Goal: Task Accomplishment & Management: Use online tool/utility

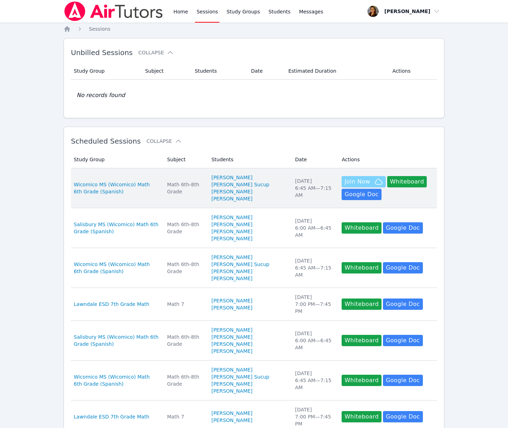
click at [359, 186] on span "Join Now" at bounding box center [356, 182] width 25 height 8
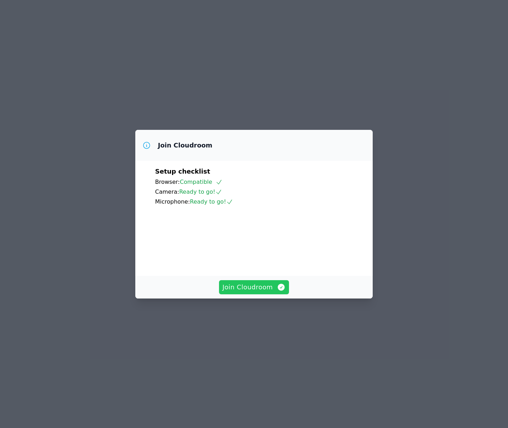
click at [274, 292] on span "Join Cloudroom" at bounding box center [253, 287] width 63 height 10
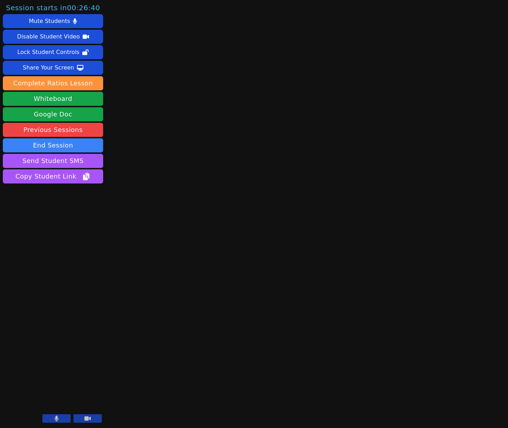
click at [89, 418] on icon at bounding box center [87, 419] width 6 height 4
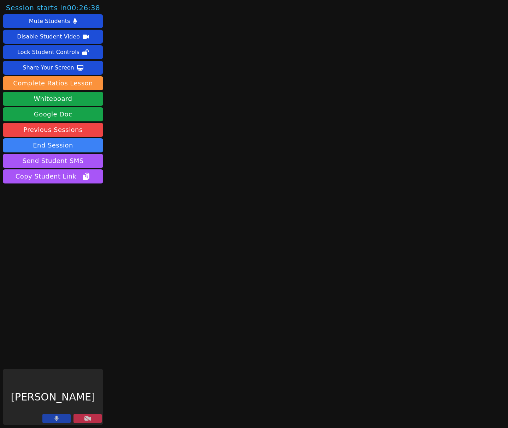
click at [54, 420] on icon at bounding box center [56, 419] width 4 height 6
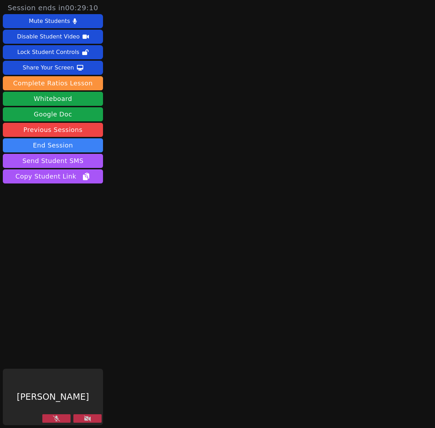
click at [89, 419] on icon at bounding box center [87, 419] width 7 height 6
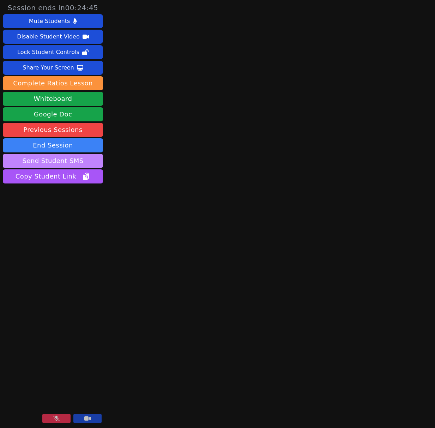
click at [74, 160] on button "Send Student SMS" at bounding box center [53, 161] width 100 height 14
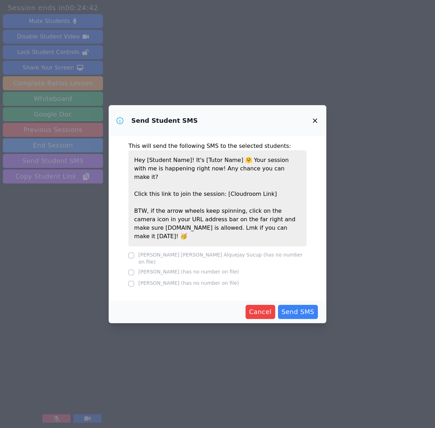
click at [315, 125] on icon "button" at bounding box center [315, 120] width 8 height 8
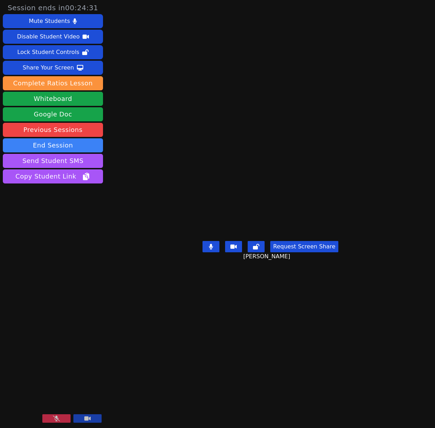
click at [60, 420] on icon at bounding box center [56, 419] width 7 height 6
click at [66, 97] on button "Whiteboard" at bounding box center [53, 99] width 100 height 14
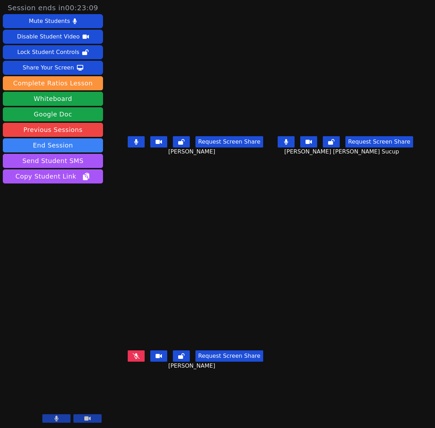
click at [133, 359] on icon at bounding box center [136, 356] width 7 height 6
click at [134, 145] on icon at bounding box center [136, 142] width 4 height 6
click at [295, 148] on button at bounding box center [286, 141] width 17 height 11
click at [133, 145] on icon at bounding box center [136, 142] width 7 height 6
click at [292, 145] on button at bounding box center [286, 141] width 17 height 11
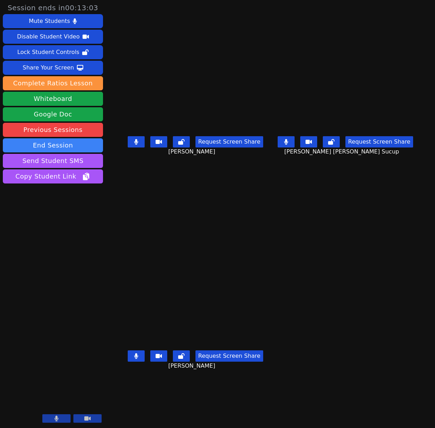
click at [134, 145] on icon at bounding box center [136, 142] width 4 height 6
click at [133, 145] on icon at bounding box center [136, 142] width 7 height 6
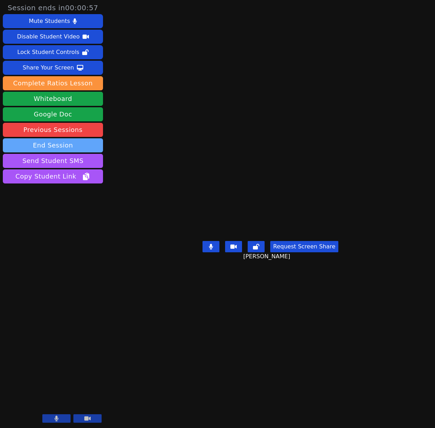
click at [65, 144] on button "End Session" at bounding box center [53, 145] width 100 height 14
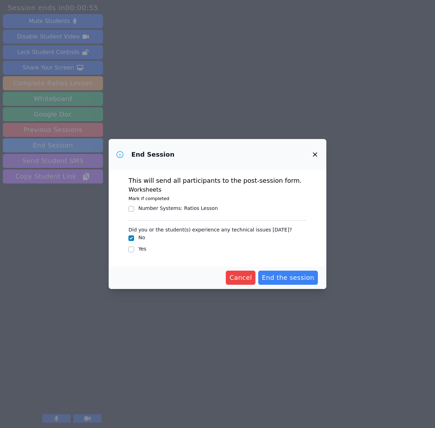
click at [143, 247] on label "Yes" at bounding box center [142, 249] width 8 height 6
click at [134, 247] on input "Yes" at bounding box center [132, 250] width 6 height 6
checkbox input "true"
checkbox input "false"
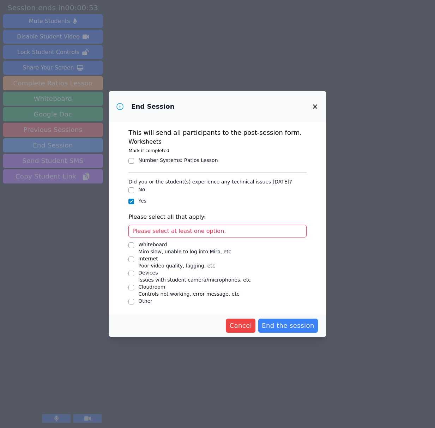
click at [155, 244] on div "Whiteboard" at bounding box center [184, 244] width 93 height 7
click at [134, 244] on input "Whiteboard Miro slow, unable to log into Miro, etc" at bounding box center [132, 246] width 6 height 6
checkbox input "true"
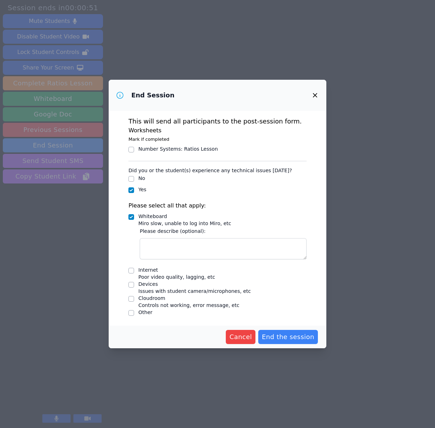
click at [144, 270] on div "Internet" at bounding box center [176, 270] width 77 height 7
click at [134, 270] on input "Internet Poor video quality, lagging, etc" at bounding box center [132, 271] width 6 height 6
checkbox input "true"
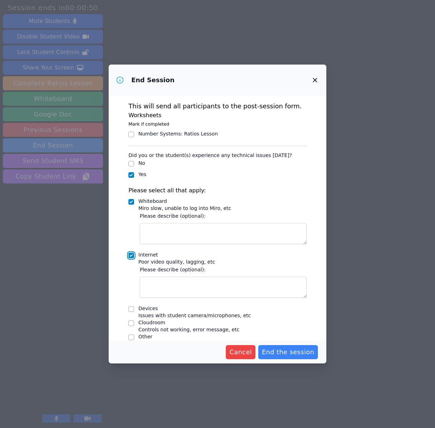
scroll to position [9, 0]
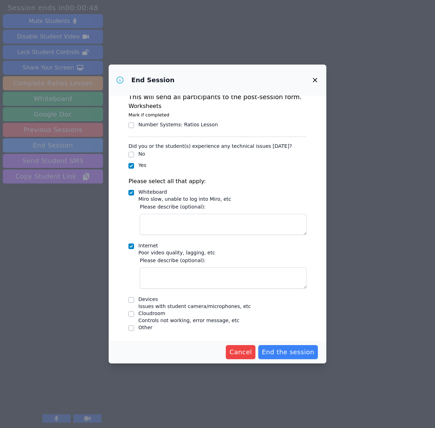
click at [149, 300] on div "Devices" at bounding box center [194, 299] width 113 height 7
click at [134, 300] on input "Devices Issues with student camera/microphones, etc" at bounding box center [132, 300] width 6 height 6
checkbox input "true"
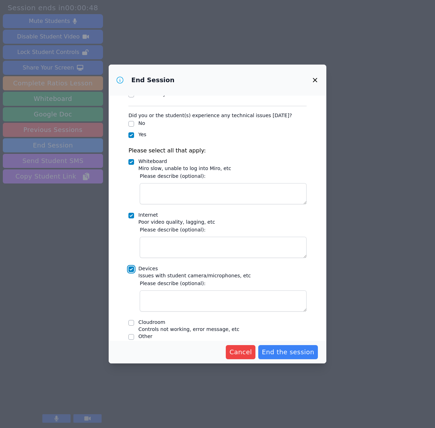
scroll to position [49, 0]
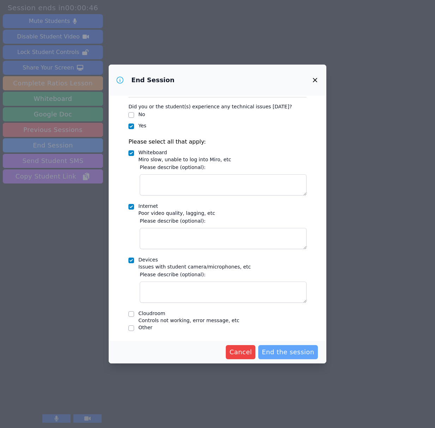
click at [301, 350] on span "End the session" at bounding box center [288, 352] width 53 height 10
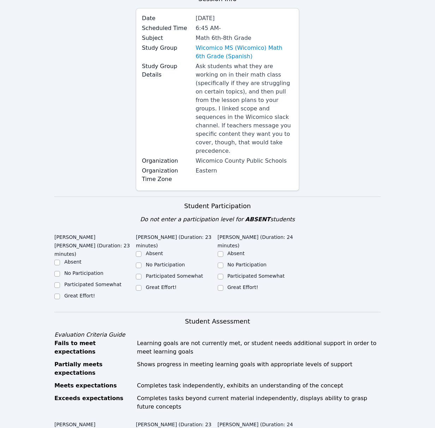
scroll to position [73, 0]
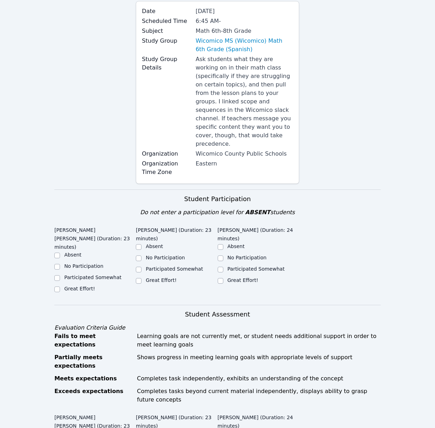
drag, startPoint x: 74, startPoint y: 261, endPoint x: 142, endPoint y: 262, distance: 67.5
click at [75, 275] on label "Participated Somewhat" at bounding box center [92, 278] width 57 height 6
click at [60, 275] on input "Participated Somewhat" at bounding box center [57, 278] width 6 height 6
checkbox input "true"
drag, startPoint x: 159, startPoint y: 262, endPoint x: 211, endPoint y: 263, distance: 52.3
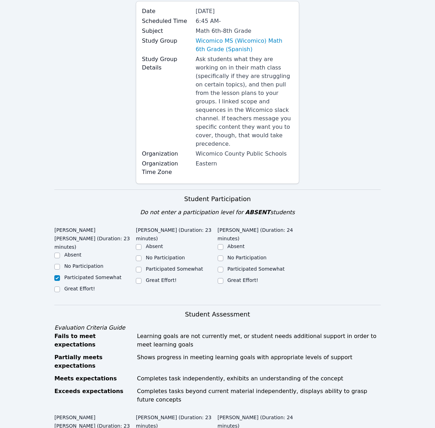
click at [159, 266] on label "Participated Somewhat" at bounding box center [174, 269] width 57 height 6
click at [142, 267] on input "Participated Somewhat" at bounding box center [139, 270] width 6 height 6
checkbox input "true"
click at [248, 266] on label "Participated Somewhat" at bounding box center [256, 269] width 57 height 6
click at [223, 267] on input "Participated Somewhat" at bounding box center [221, 270] width 6 height 6
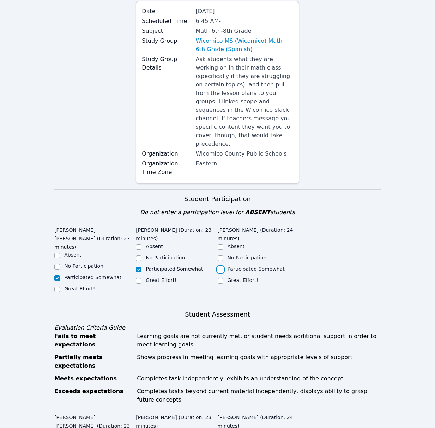
checkbox input "true"
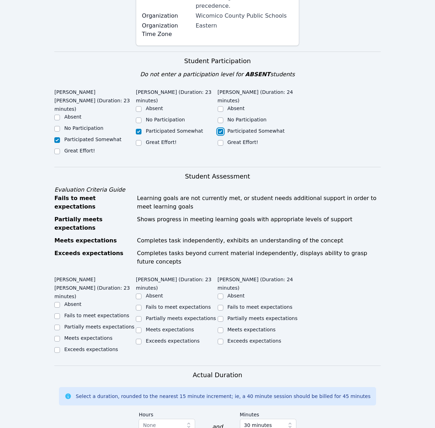
scroll to position [219, 0]
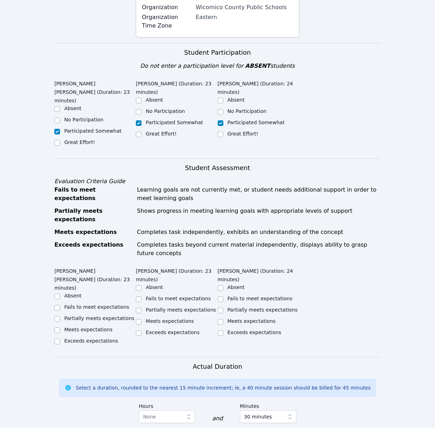
click at [89, 315] on div "Partially meets expectations" at bounding box center [99, 318] width 70 height 7
click at [170, 284] on ul "Absent Fails to meet expectations Partially meets expectations Meets expectatio…" at bounding box center [177, 311] width 82 height 54
click at [163, 307] on label "Partially meets expectations" at bounding box center [181, 310] width 70 height 6
click at [142, 308] on input "Partially meets expectations" at bounding box center [139, 311] width 6 height 6
checkbox input "true"
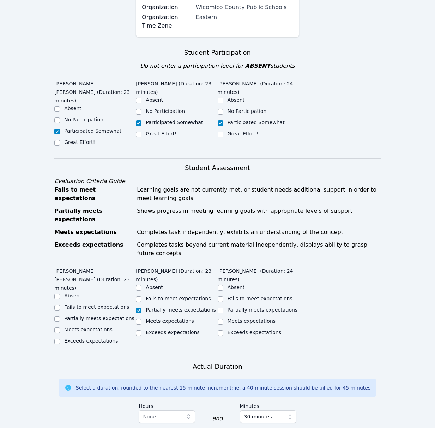
click at [103, 316] on label "Partially meets expectations" at bounding box center [99, 319] width 70 height 6
click at [60, 316] on input "Partially meets expectations" at bounding box center [57, 319] width 6 height 6
checkbox input "true"
click at [249, 307] on label "Partially meets expectations" at bounding box center [263, 310] width 70 height 6
click at [223, 308] on input "Partially meets expectations" at bounding box center [221, 311] width 6 height 6
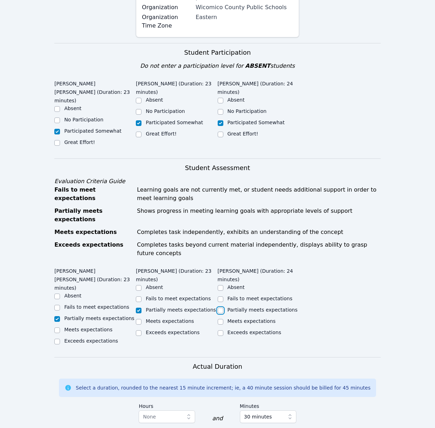
checkbox input "true"
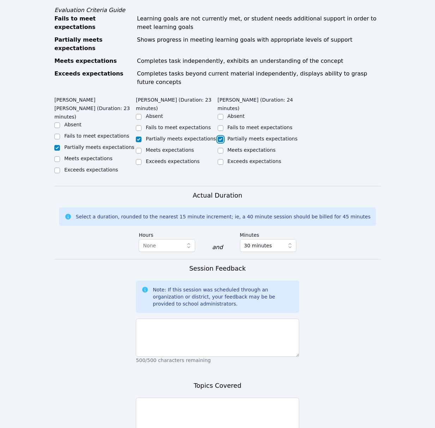
scroll to position [395, 0]
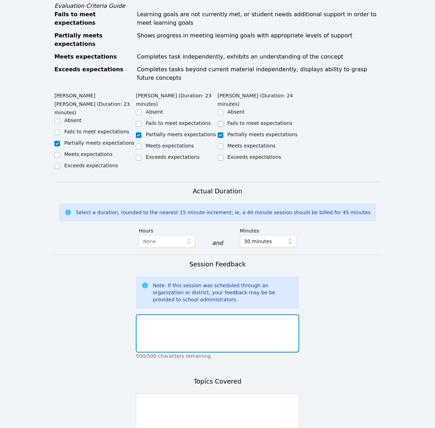
drag, startPoint x: 288, startPoint y: 301, endPoint x: 278, endPoint y: 298, distance: 10.3
click at [287, 315] on textarea at bounding box center [217, 334] width 163 height 38
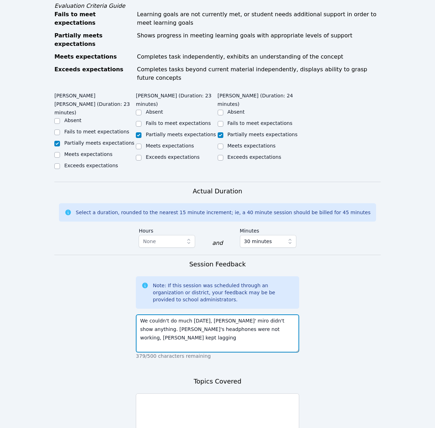
type textarea "We couldn't do much today, Duglas' miro didn't show anything. Mileydi's headpho…"
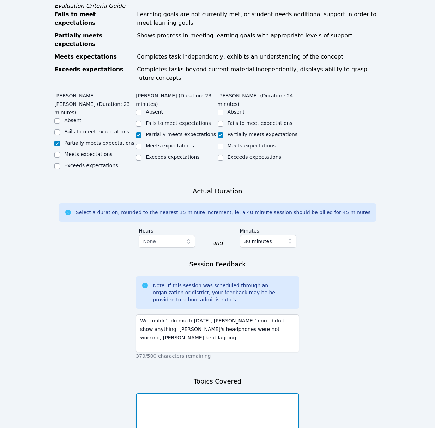
click at [167, 394] on textarea at bounding box center [217, 413] width 163 height 38
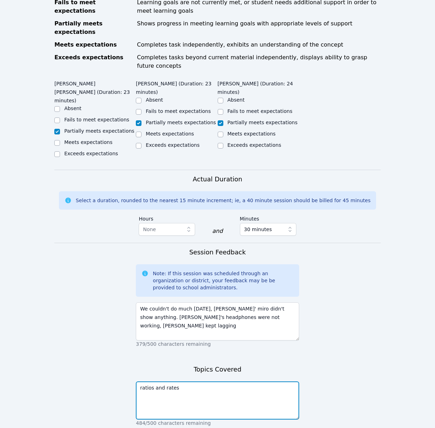
scroll to position [410, 0]
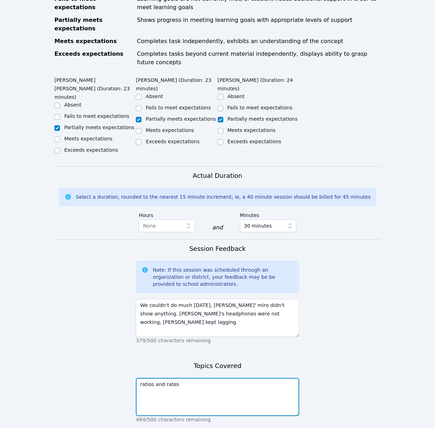
type textarea "ratios and rates"
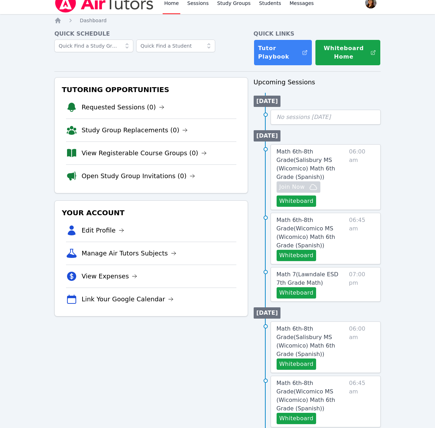
scroll to position [7, 0]
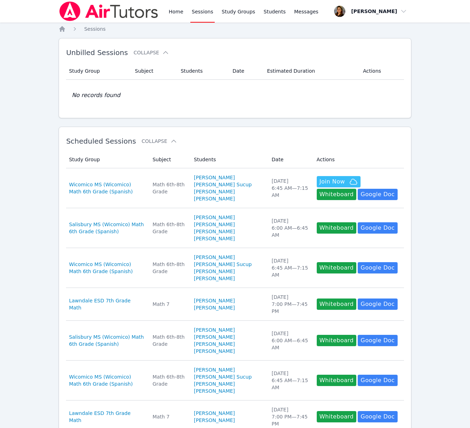
click at [202, 12] on link "Sessions" at bounding box center [202, 11] width 24 height 23
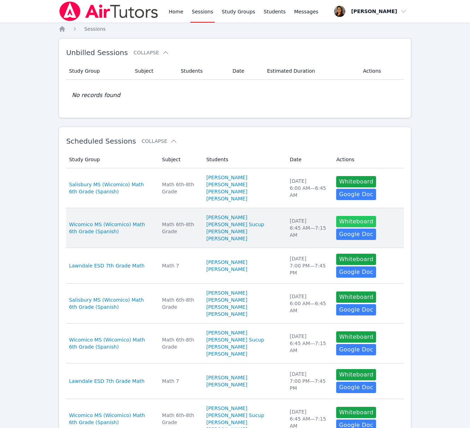
click at [347, 227] on button "Whiteboard" at bounding box center [356, 221] width 40 height 11
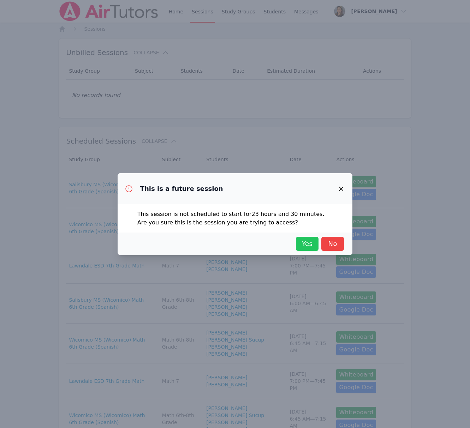
click at [307, 240] on span "Yes" at bounding box center [307, 244] width 16 height 10
